Goal: Book appointment/travel/reservation

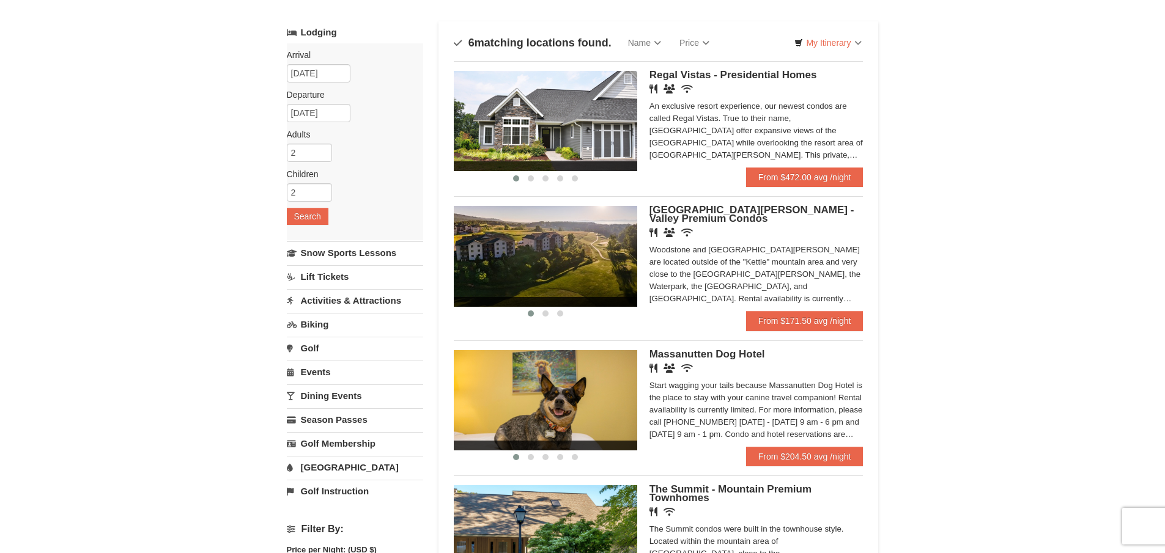
scroll to position [122, 0]
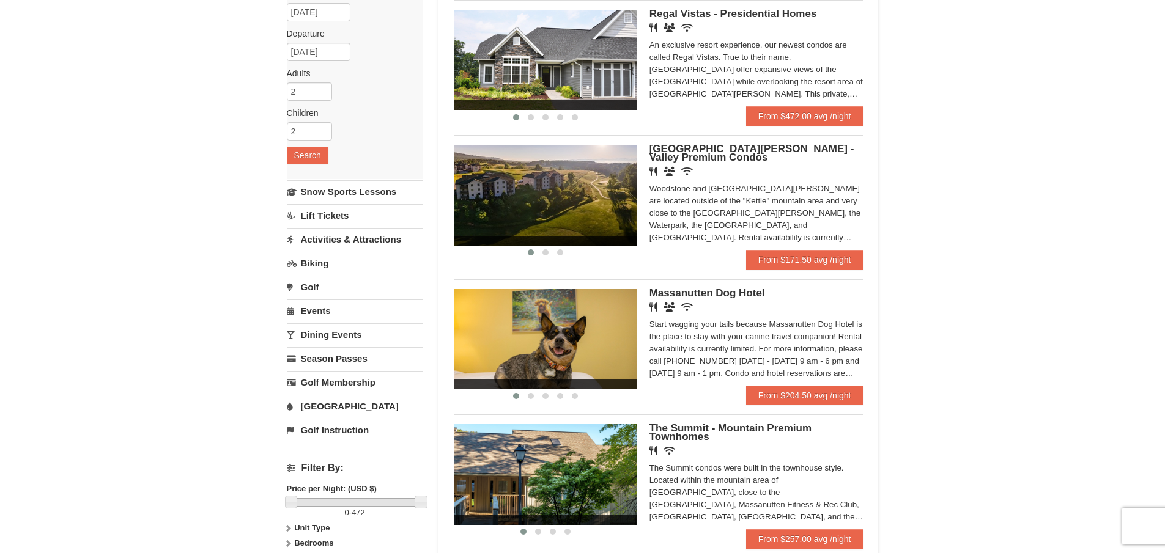
click at [794, 73] on div "An exclusive resort experience, our newest condos are called Regal Vistas. True…" at bounding box center [756, 69] width 214 height 61
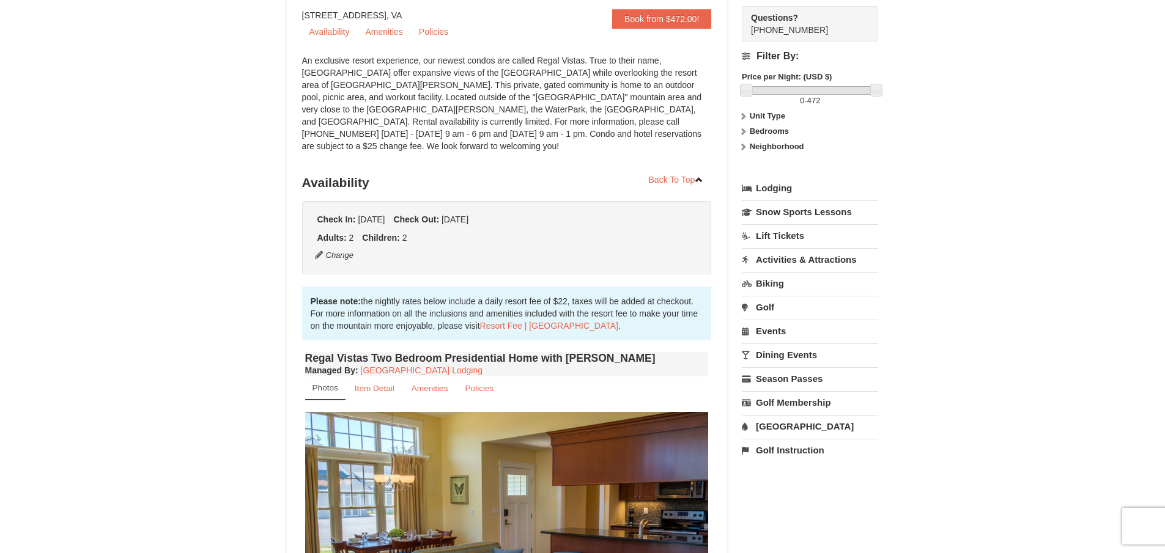
scroll to position [122, 0]
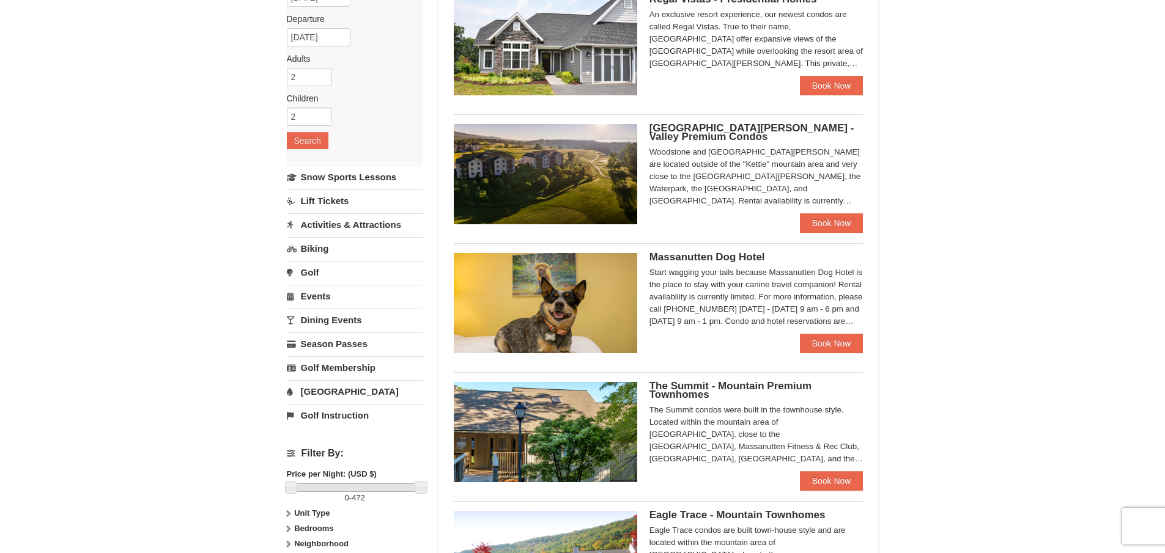
scroll to position [132, 0]
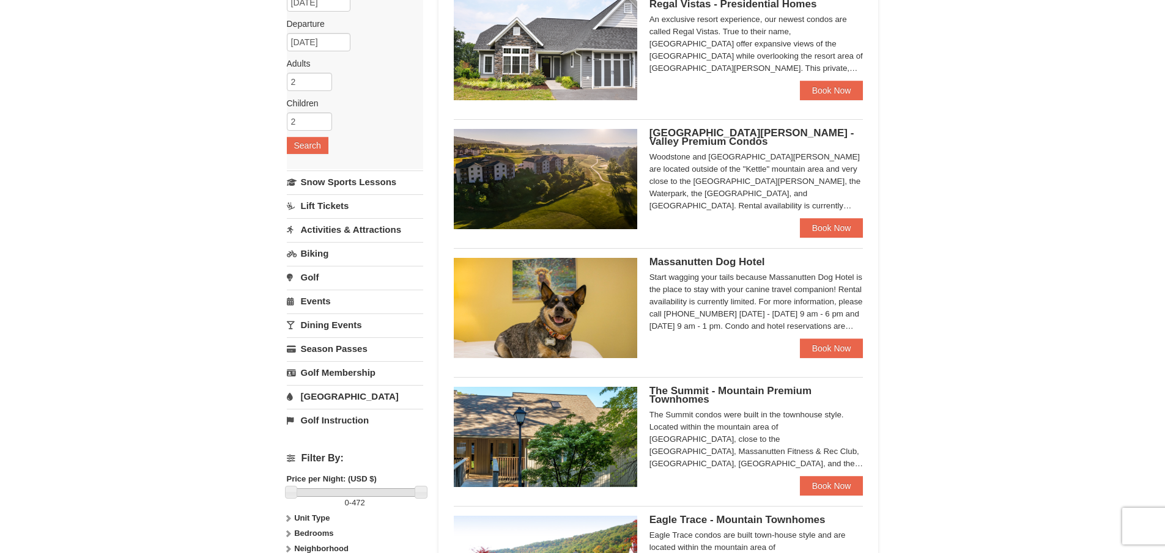
click at [305, 396] on link "[GEOGRAPHIC_DATA]" at bounding box center [355, 396] width 136 height 23
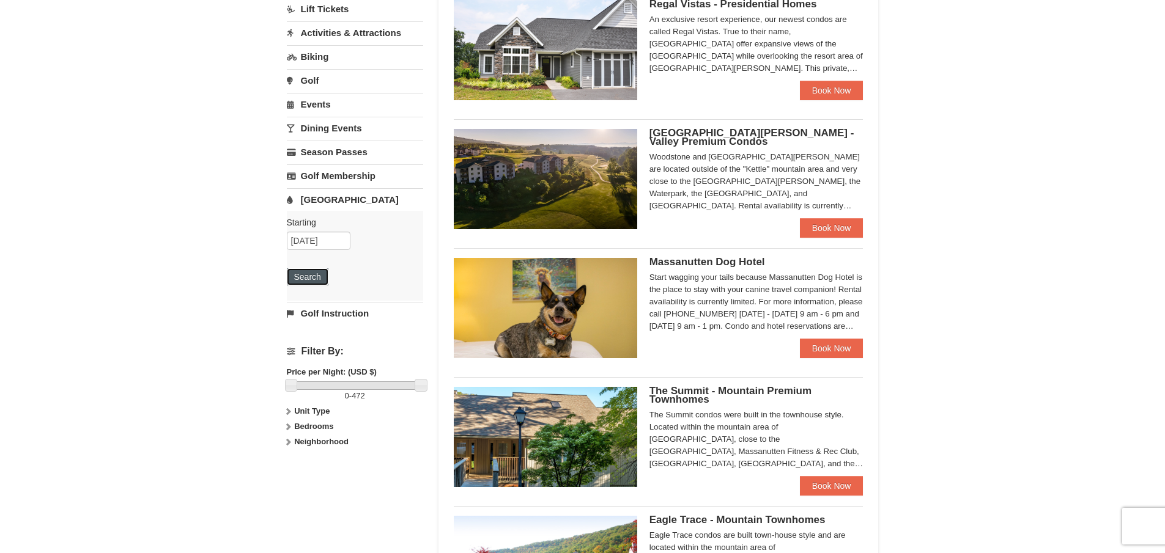
click at [320, 281] on button "Search" at bounding box center [308, 276] width 42 height 17
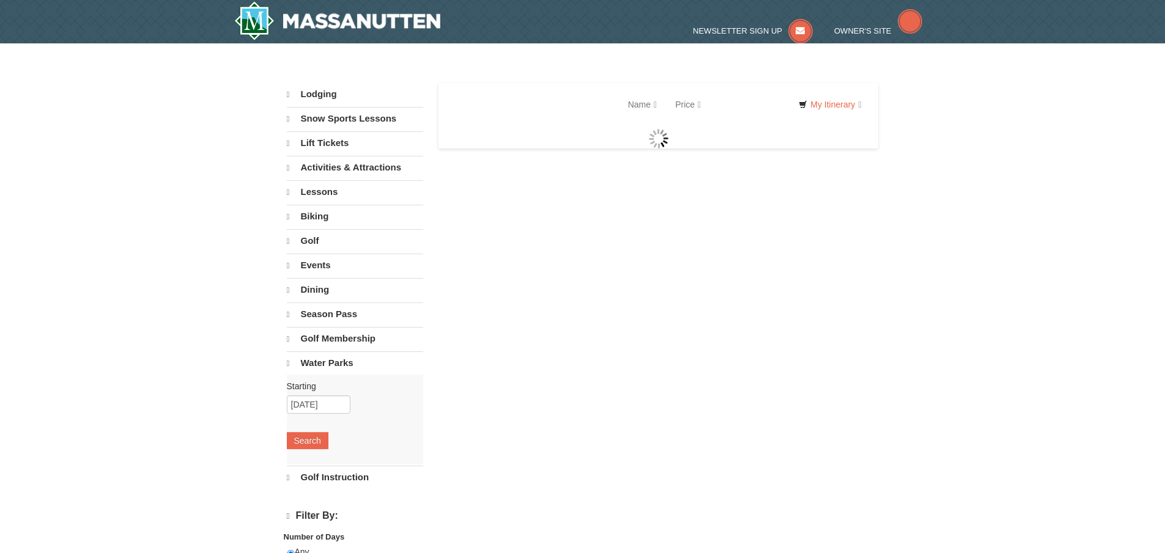
select select "10"
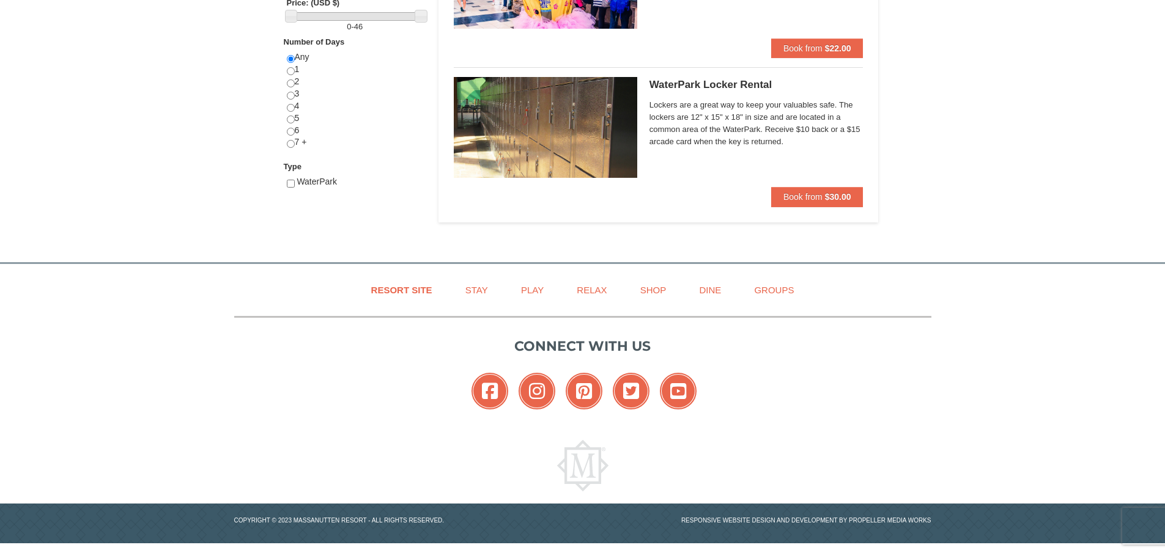
scroll to position [504, 0]
